Goal: Task Accomplishment & Management: Manage account settings

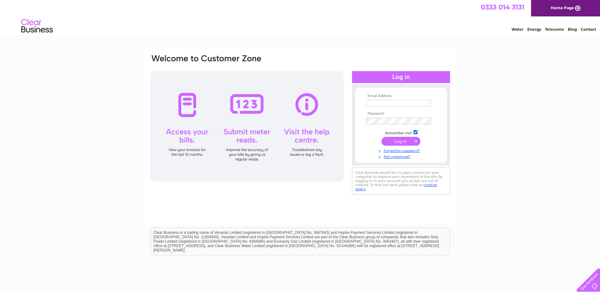
type input "info@1stlegal.co.uk"
click at [401, 140] on input "submit" at bounding box center [400, 141] width 39 height 9
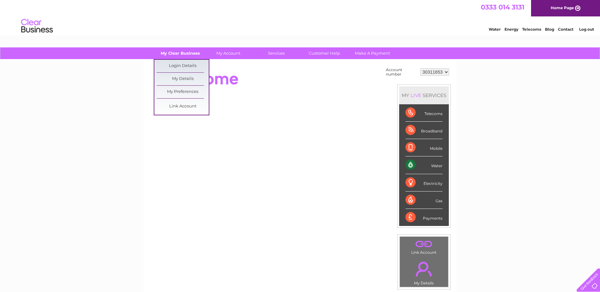
click at [172, 51] on link "My Clear Business" at bounding box center [180, 53] width 52 height 12
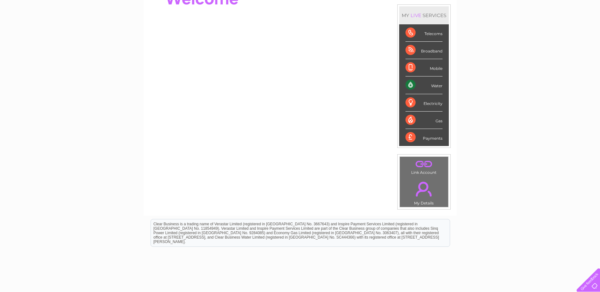
scroll to position [22, 0]
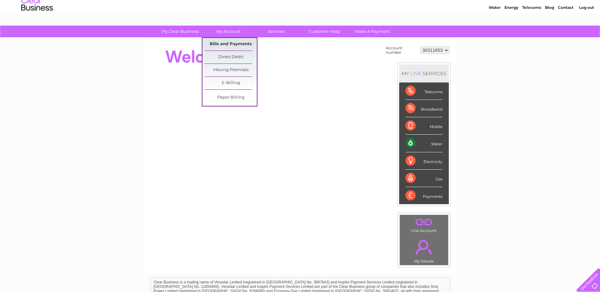
click at [221, 42] on link "Bills and Payments" at bounding box center [231, 44] width 52 height 13
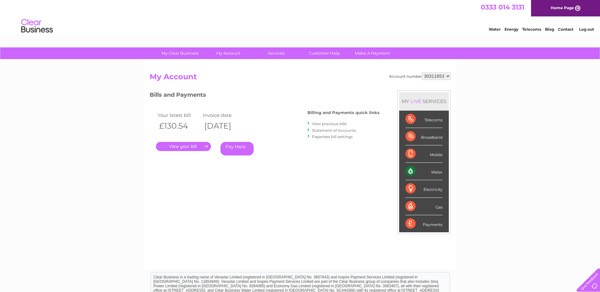
click at [183, 145] on link "." at bounding box center [183, 146] width 55 height 9
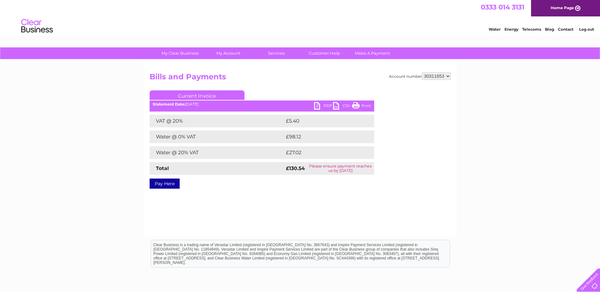
click at [320, 103] on link "PDF" at bounding box center [323, 106] width 19 height 9
